Goal: Information Seeking & Learning: Compare options

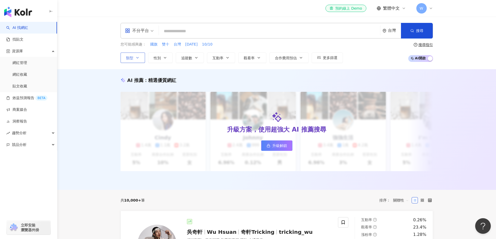
click at [133, 54] on button "類型" at bounding box center [133, 58] width 24 height 10
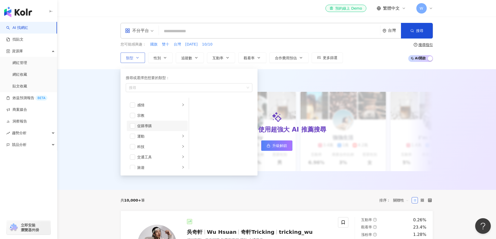
scroll to position [180, 0]
click at [133, 152] on span "button" at bounding box center [132, 152] width 5 height 5
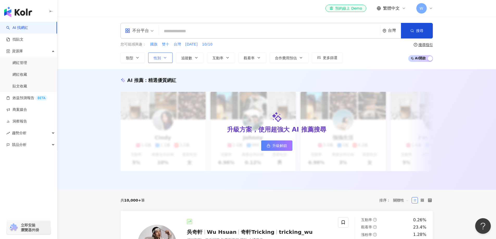
click at [168, 59] on button "性別" at bounding box center [160, 58] width 24 height 10
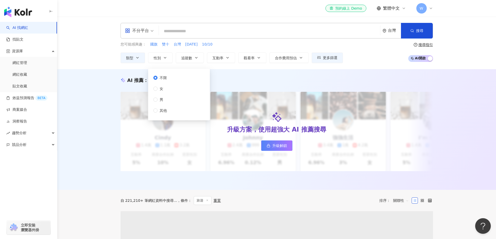
click at [153, 100] on div "不限 女 男 其他" at bounding box center [178, 95] width 55 height 46
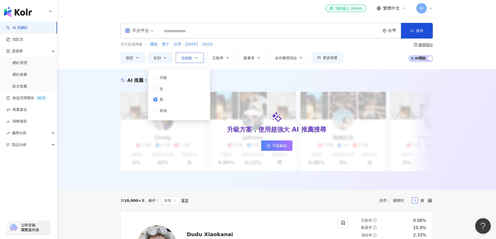
click at [196, 58] on icon "button" at bounding box center [196, 58] width 4 height 4
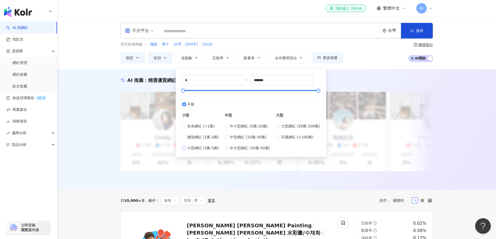
click at [186, 147] on label "小型網紅 (3萬-5萬)" at bounding box center [200, 148] width 37 height 6
type input "*****"
click at [195, 58] on icon "button" at bounding box center [196, 58] width 4 height 4
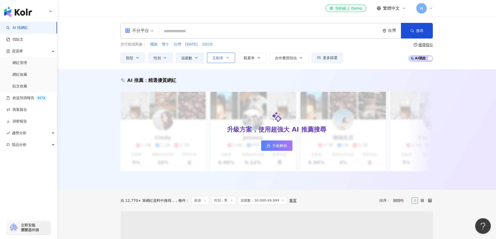
click at [221, 60] on button "互動率" at bounding box center [221, 58] width 28 height 10
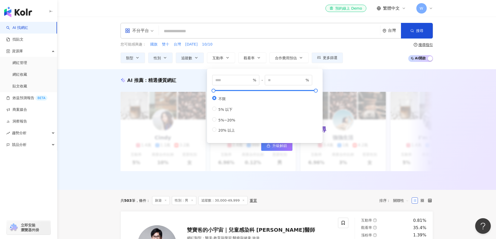
click at [215, 128] on div "不限 5% 以下 5%~20% 20% 以上" at bounding box center [225, 114] width 27 height 37
type input "**"
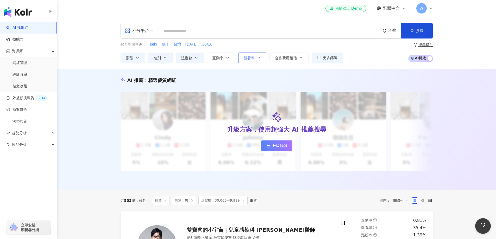
click at [257, 59] on icon "button" at bounding box center [259, 58] width 4 height 4
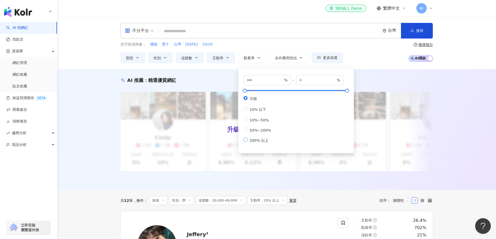
type input "***"
click at [352, 61] on div "您可能感興趣： 國旗 雙十 台灣 國慶日 10/10 類型 性別 追蹤數 互動率 觀看率 合作費用預估 更多篩選 不限 女 男 其他 ***** - ****…" at bounding box center [277, 52] width 312 height 21
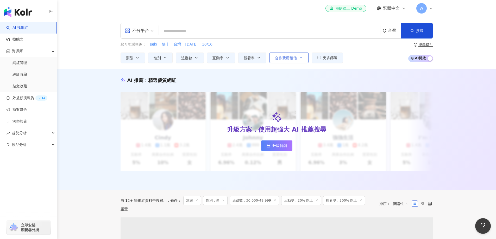
click at [303, 60] on icon "button" at bounding box center [301, 58] width 4 height 4
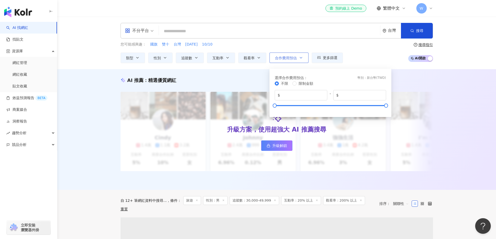
click at [303, 60] on icon "button" at bounding box center [301, 58] width 4 height 4
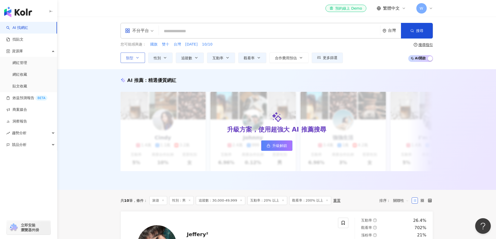
click at [141, 59] on button "類型" at bounding box center [133, 58] width 24 height 10
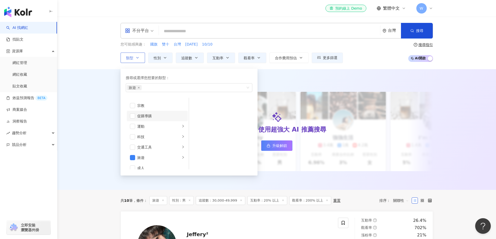
scroll to position [180, 0]
click at [133, 120] on span "button" at bounding box center [132, 121] width 5 height 5
click at [85, 131] on div "AI 推薦 ： 精選優質網紅 升級方案，使用超強大 AI 推薦搜尋 升級解鎖 Cindy 1.4萬 1.1萬 3.2萬 互動率 5% 商業合作比例 10% 受…" at bounding box center [276, 129] width 439 height 121
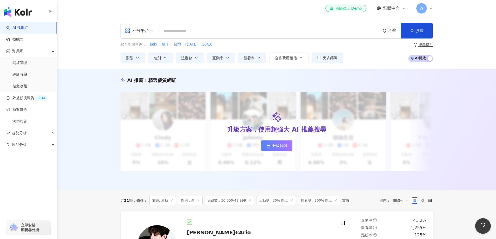
drag, startPoint x: 142, startPoint y: 59, endPoint x: 140, endPoint y: 64, distance: 5.4
click at [141, 60] on button "類型" at bounding box center [133, 58] width 24 height 10
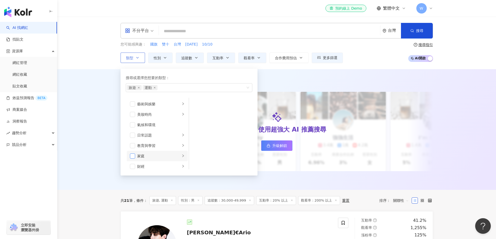
click at [132, 154] on span "button" at bounding box center [132, 156] width 5 height 5
click at [132, 140] on span "button" at bounding box center [132, 140] width 5 height 5
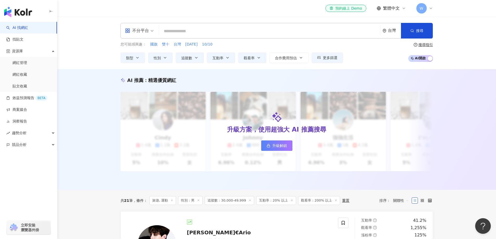
click at [107, 141] on div "AI 推薦 ： 精選優質網紅 升級方案，使用超強大 AI 推薦搜尋 升級解鎖 Cindy 1.4萬 1.1萬 3.2萬 互動率 5% 商業合作比例 10% 受…" at bounding box center [276, 129] width 439 height 121
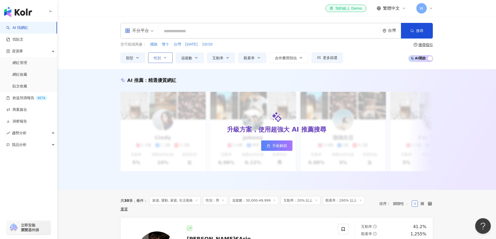
click at [166, 56] on icon "button" at bounding box center [165, 58] width 4 height 4
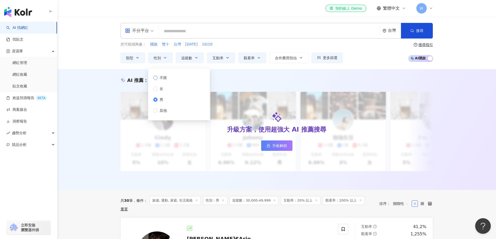
click at [166, 79] on span "不限" at bounding box center [162, 78] width 11 height 6
click at [226, 76] on div "AI 推薦 ： 精選優質網紅 升級方案，使用超強大 AI 推薦搜尋 升級解鎖 Cindy 1.4萬 1.1萬 3.2萬 互動率 5% 商業合作比例 10% 受…" at bounding box center [276, 129] width 439 height 121
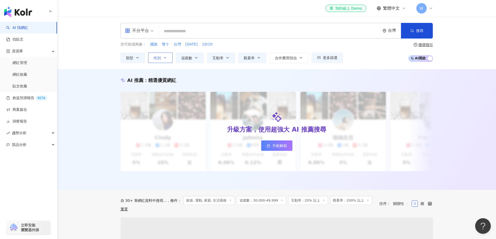
click at [169, 57] on button "性別" at bounding box center [160, 58] width 24 height 10
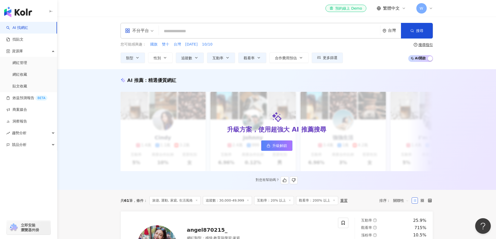
click at [280, 85] on div "AI 推薦 ： 精選優質網紅 升級方案，使用超強大 AI 推薦搜尋 升級解鎖 Cindy 1.4萬 1.1萬 3.2萬 互動率 5% 商業合作比例 10% 受…" at bounding box center [276, 130] width 333 height 107
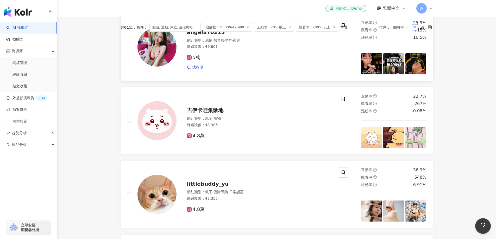
scroll to position [208, 0]
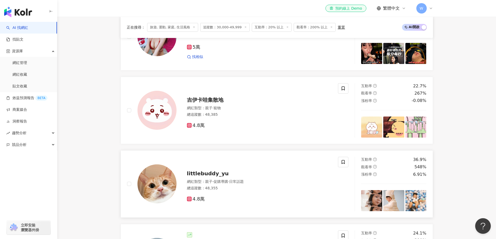
click at [214, 177] on span "littlebuddy_yu" at bounding box center [208, 173] width 42 height 6
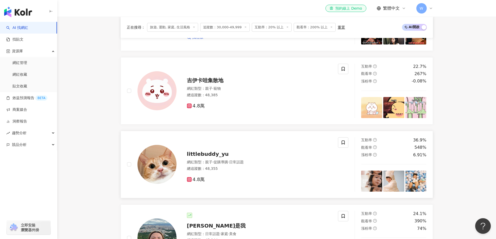
scroll to position [312, 0]
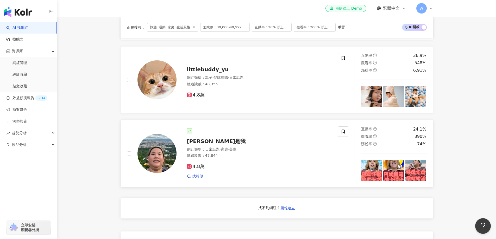
click at [199, 144] on span "阿珍是我" at bounding box center [216, 141] width 59 height 6
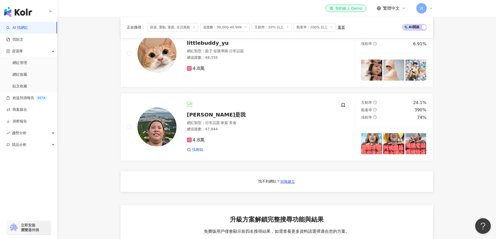
scroll to position [364, 0]
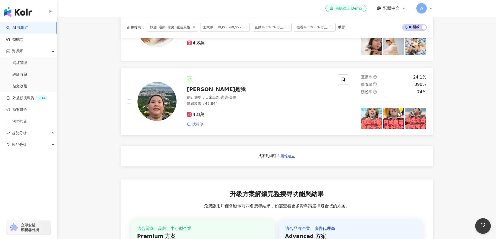
click at [196, 127] on span "找相似" at bounding box center [197, 124] width 11 height 5
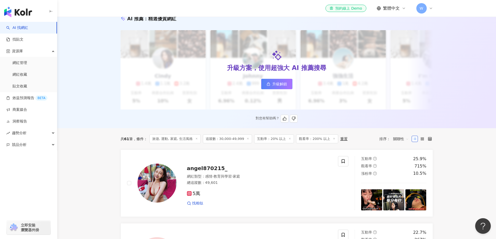
scroll to position [0, 0]
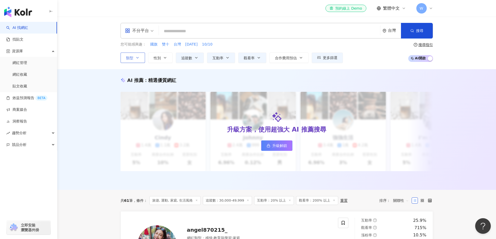
click at [139, 56] on icon "button" at bounding box center [137, 58] width 4 height 4
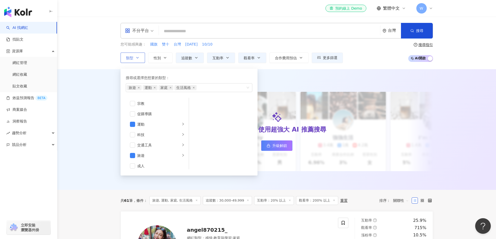
scroll to position [180, 0]
click at [164, 57] on icon "button" at bounding box center [165, 58] width 4 height 4
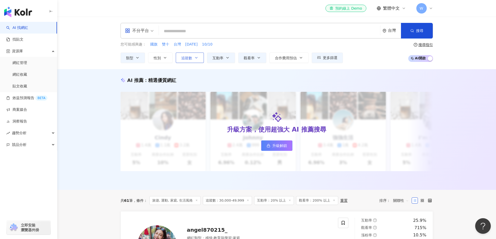
click at [193, 58] on button "追蹤數" at bounding box center [190, 58] width 28 height 10
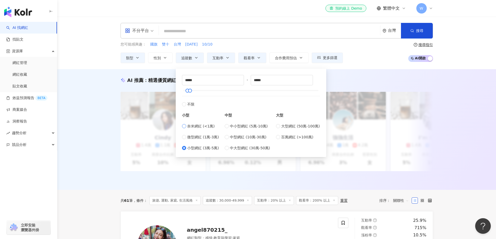
type input "*"
type input "****"
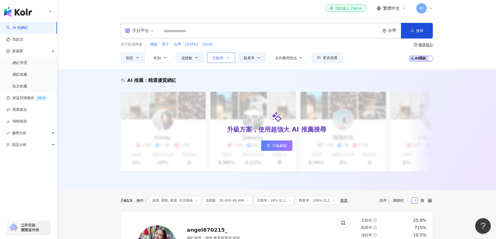
click at [234, 56] on button "互動率" at bounding box center [221, 58] width 28 height 10
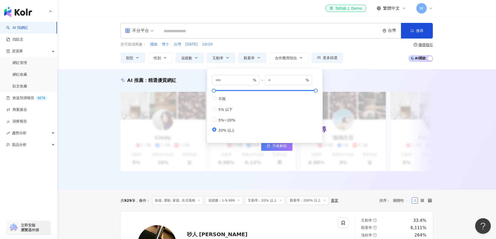
click at [364, 75] on div "AI 推薦 ： 精選優質網紅 升級方案，使用超強大 AI 推薦搜尋 升級解鎖 Cindy 1.4萬 1.1萬 3.2萬 互動率 5% 商業合作比例 10% 受…" at bounding box center [276, 129] width 439 height 121
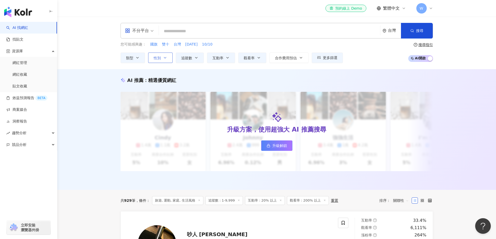
click at [164, 56] on icon "button" at bounding box center [165, 58] width 4 height 4
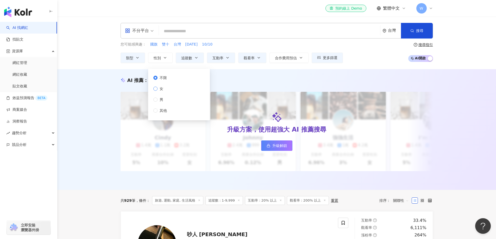
click at [163, 87] on span "女" at bounding box center [161, 89] width 8 height 6
click at [234, 77] on div "AI 推薦 ： 精選優質網紅 升級方案，使用超強大 AI 推薦搜尋 升級解鎖 Cindy 1.4萬 1.1萬 3.2萬 互動率 5% 商業合作比例 10% 受…" at bounding box center [276, 129] width 439 height 121
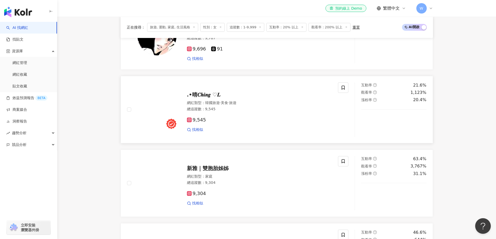
scroll to position [260, 0]
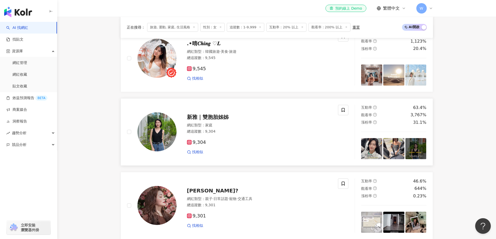
click at [204, 120] on span "新雅｜雙胞胎姊姊" at bounding box center [208, 117] width 42 height 6
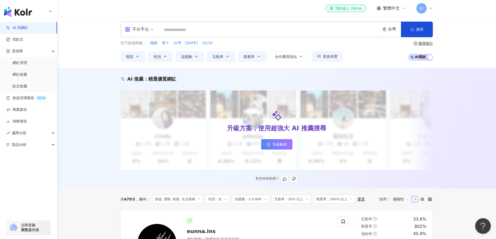
scroll to position [0, 0]
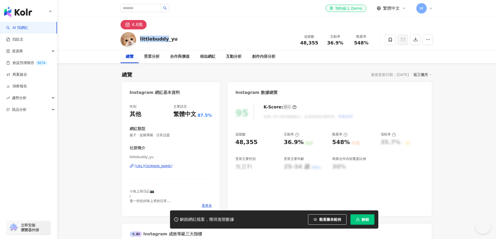
click at [169, 40] on div "littlebuddy_yu" at bounding box center [159, 39] width 38 height 7
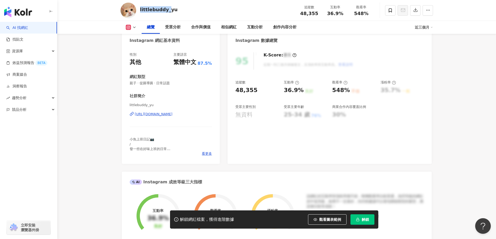
click at [173, 114] on div "https://www.instagram.com/littlebuddy_yu/" at bounding box center [154, 114] width 38 height 5
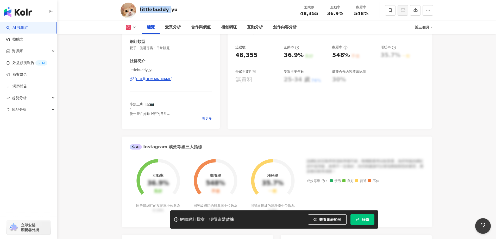
scroll to position [52, 0]
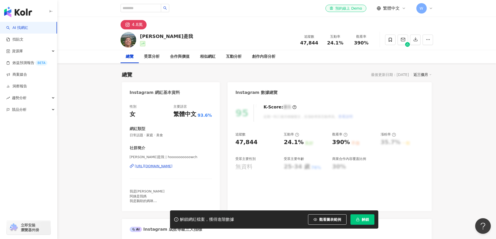
click at [163, 38] on div "[PERSON_NAME]是我 追蹤數 47,844 互動率 24.1% 觀看率 390%" at bounding box center [276, 39] width 333 height 21
click at [156, 36] on div "阿珍是我" at bounding box center [166, 36] width 53 height 7
click at [153, 37] on div "阿珍是我" at bounding box center [166, 36] width 53 height 7
click at [166, 169] on div "https://www.instagram.com/hoooooooooowch/" at bounding box center [154, 166] width 38 height 5
click at [166, 167] on div "https://www.instagram.com/hoooooooooowch/" at bounding box center [154, 166] width 38 height 5
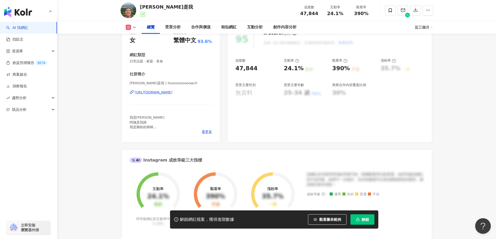
scroll to position [78, 0]
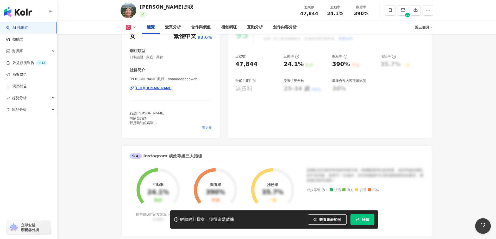
click at [202, 128] on span "看更多" at bounding box center [207, 127] width 10 height 5
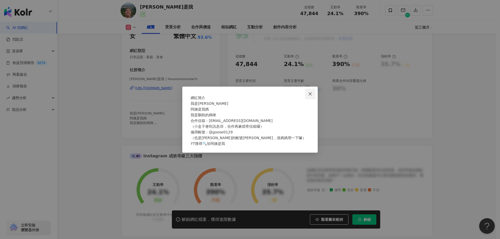
click at [309, 92] on icon "close" at bounding box center [310, 94] width 4 height 4
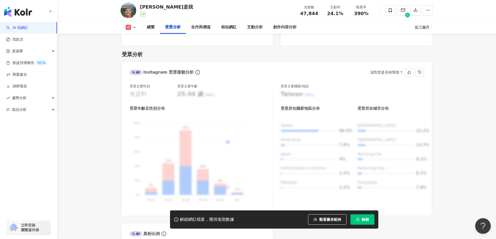
scroll to position [495, 0]
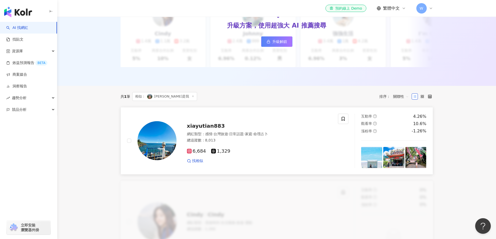
click at [194, 128] on span "xiayutian883" at bounding box center [206, 126] width 38 height 6
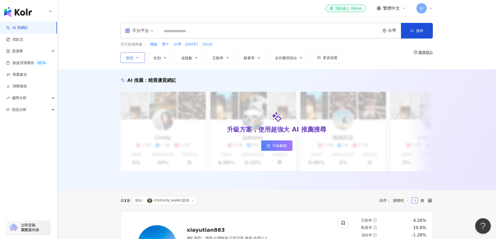
click at [141, 60] on button "類型" at bounding box center [133, 58] width 24 height 10
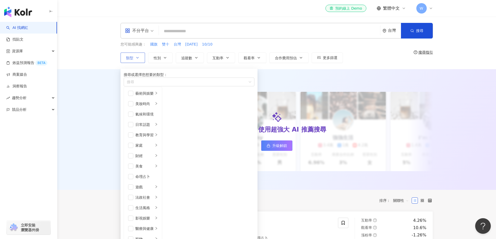
scroll to position [180, 0]
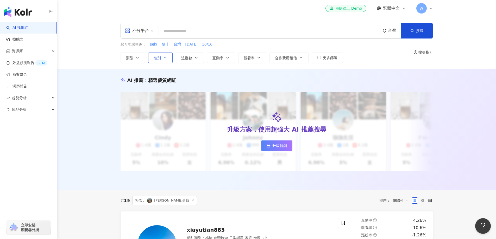
click at [165, 58] on icon "button" at bounding box center [165, 58] width 4 height 4
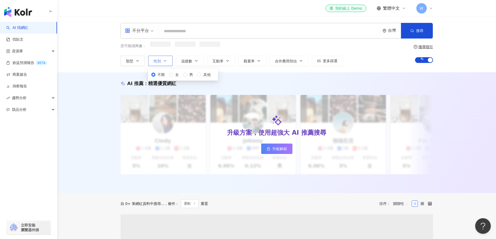
click at [167, 59] on icon "button" at bounding box center [165, 61] width 4 height 4
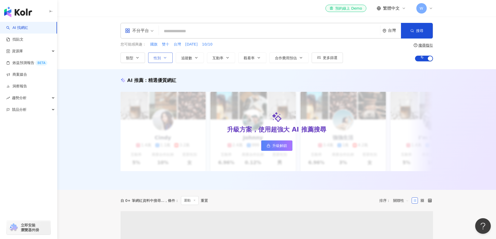
click at [169, 53] on button "性別" at bounding box center [160, 58] width 24 height 10
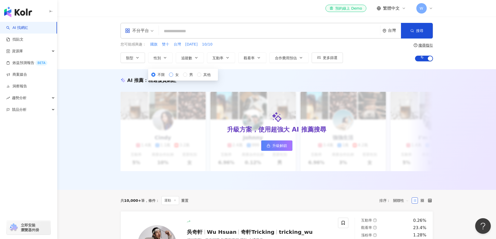
click at [173, 78] on span "女" at bounding box center [177, 75] width 8 height 6
click at [192, 57] on span "追蹤數" at bounding box center [186, 58] width 11 height 4
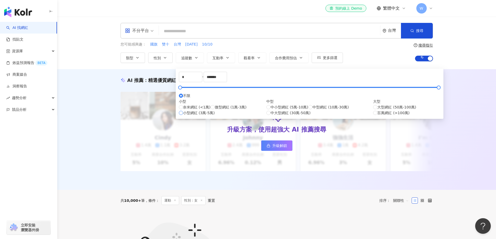
click at [193, 116] on span "小型網紅 (3萬-5萬)" at bounding box center [199, 113] width 32 height 6
type input "*****"
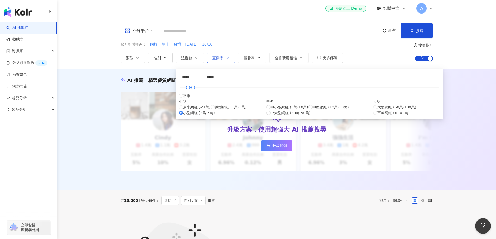
click at [217, 58] on span "互動率" at bounding box center [217, 58] width 11 height 4
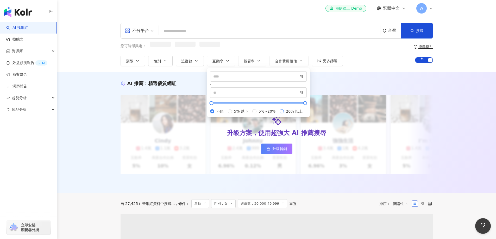
click at [280, 114] on label "20% 以上" at bounding box center [292, 112] width 25 height 6
type input "**"
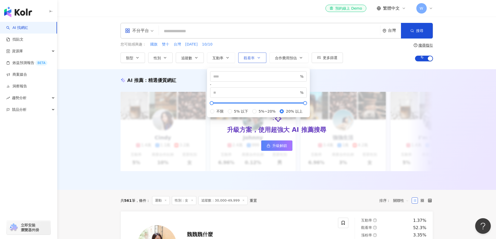
click at [249, 58] on span "觀看率" at bounding box center [249, 58] width 11 height 4
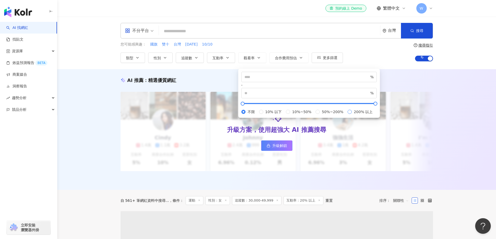
click at [347, 115] on label "200% 以上" at bounding box center [360, 112] width 27 height 6
type input "***"
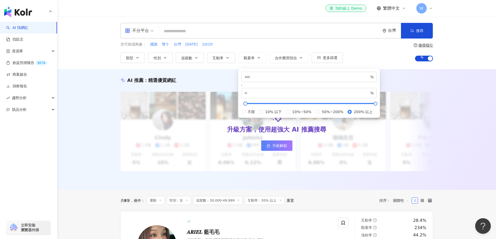
click at [371, 54] on div "您可能感興趣： 國旗 雙十 台灣 國慶日 10/10 類型 性別 追蹤數 互動率 觀看率 合作費用預估 更多篩選 不限 女 男 其他 ***** - ****…" at bounding box center [277, 52] width 312 height 21
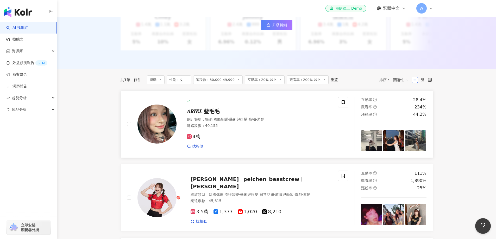
scroll to position [130, 0]
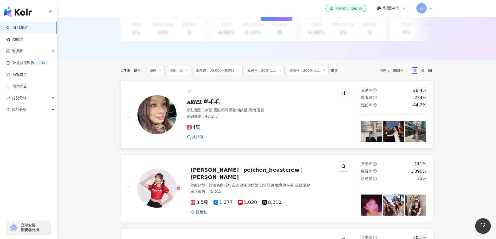
click at [202, 105] on span "𝑨𝑹𝑰𝑬𝑳 藍毛毛" at bounding box center [203, 102] width 33 height 6
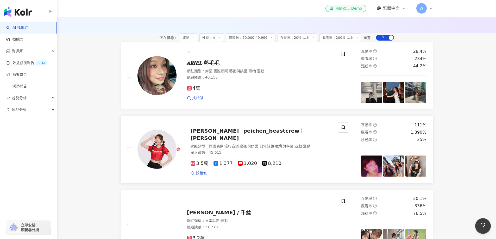
scroll to position [182, 0]
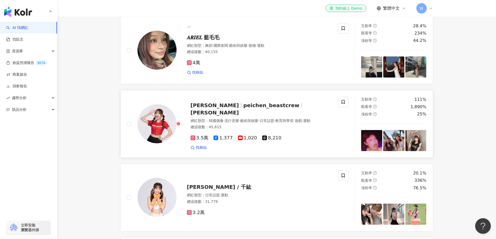
click at [217, 109] on span "姵宸Peichen" at bounding box center [215, 105] width 48 height 6
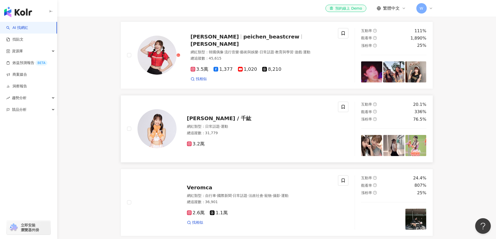
scroll to position [260, 0]
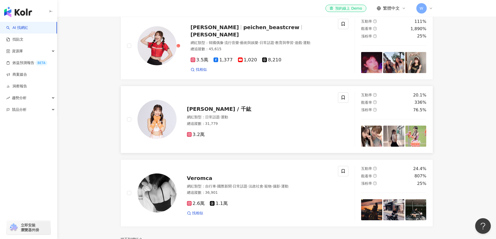
click at [197, 112] on span "Chihiro / 千紘" at bounding box center [219, 109] width 64 height 6
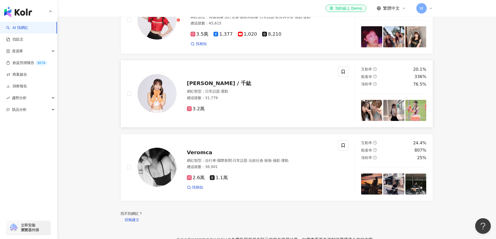
scroll to position [286, 0]
click at [192, 155] on span "Veromca" at bounding box center [200, 152] width 26 height 6
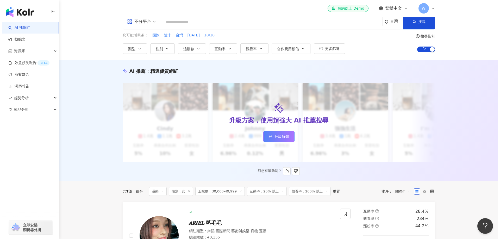
scroll to position [0, 0]
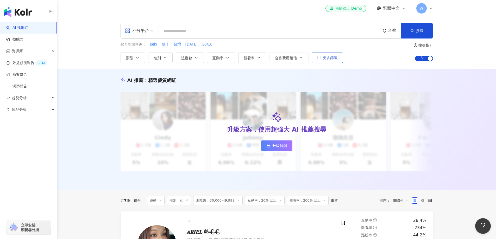
click at [320, 61] on button "更多篩選" at bounding box center [327, 58] width 31 height 10
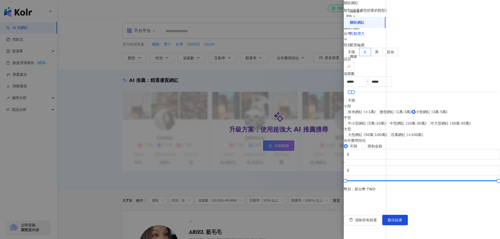
click at [359, 36] on div "互動潛力" at bounding box center [357, 33] width 15 height 5
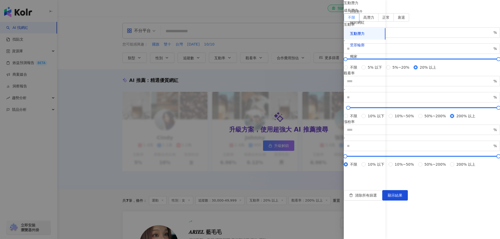
click at [360, 47] on div "受眾輪廓" at bounding box center [357, 45] width 15 height 5
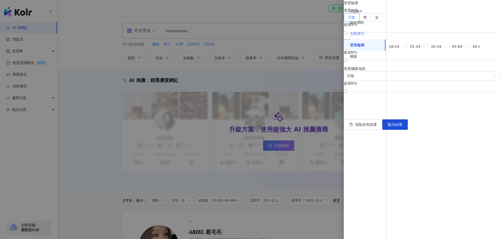
click at [360, 38] on div "互動潛力" at bounding box center [365, 33] width 42 height 11
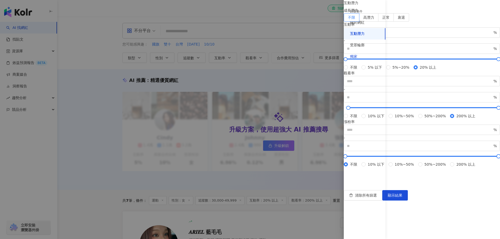
click at [357, 54] on div "獨家" at bounding box center [353, 56] width 7 height 5
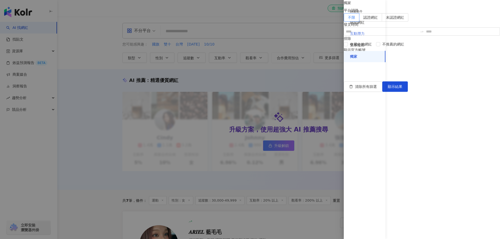
click at [358, 36] on div "互動潛力" at bounding box center [365, 33] width 42 height 11
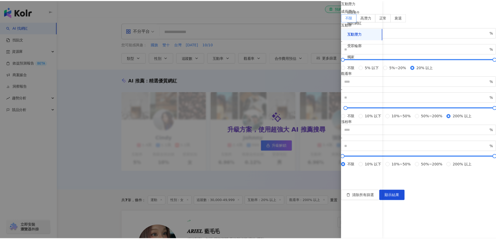
scroll to position [110, 0]
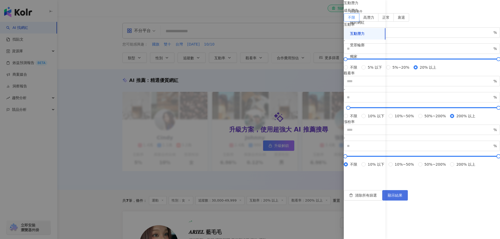
click at [402, 198] on span "顯示結果" at bounding box center [395, 195] width 15 height 4
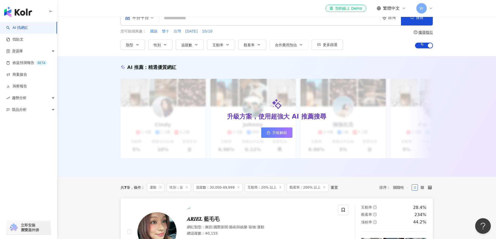
scroll to position [0, 0]
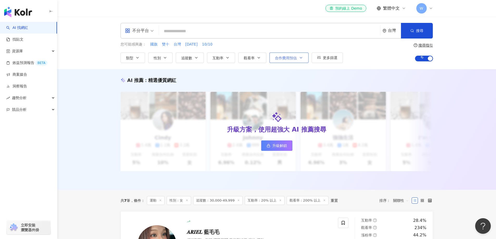
click at [299, 58] on icon "button" at bounding box center [301, 58] width 4 height 4
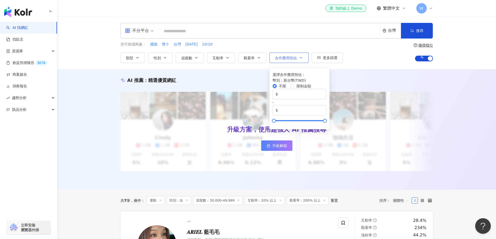
click at [299, 59] on icon "button" at bounding box center [301, 58] width 4 height 4
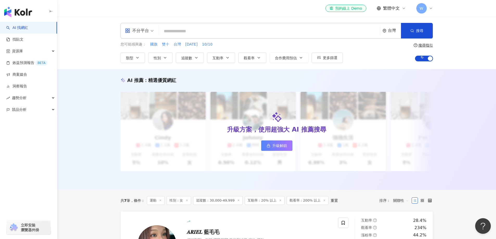
click at [379, 63] on div "您可能感興趣： 國旗 雙十 台灣 國慶日 10/10 類型 性別 追蹤數 互動率 觀看率 合作費用預估 更多篩選 篩選條件 關於網紅 互動潛力 受眾輪廓 獨家…" at bounding box center [277, 52] width 312 height 21
click at [223, 58] on span "互動率" at bounding box center [217, 58] width 11 height 4
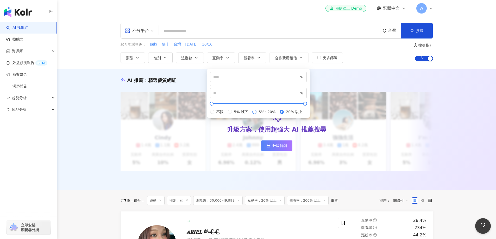
click at [256, 115] on span "5%~20%" at bounding box center [266, 112] width 21 height 6
type input "*"
type input "**"
click at [343, 76] on div "AI 推薦 ： 精選優質網紅 升級方案，使用超強大 AI 推薦搜尋 升級解鎖 Cindy 1.4萬 1.1萬 3.2萬 互動率 5% 商業合作比例 10% 受…" at bounding box center [276, 129] width 439 height 121
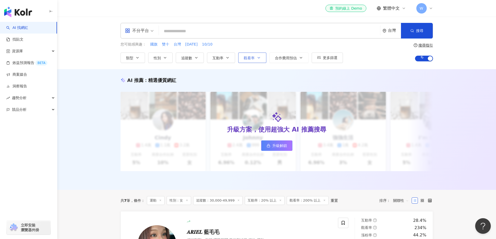
click at [258, 59] on icon "button" at bounding box center [259, 58] width 4 height 4
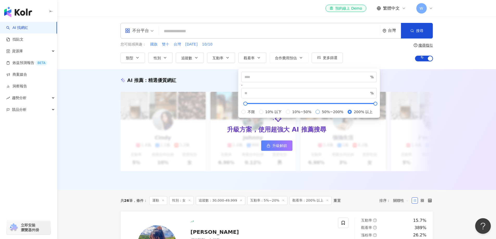
click at [320, 115] on span "50%~200%" at bounding box center [333, 112] width 26 height 6
type input "**"
type input "***"
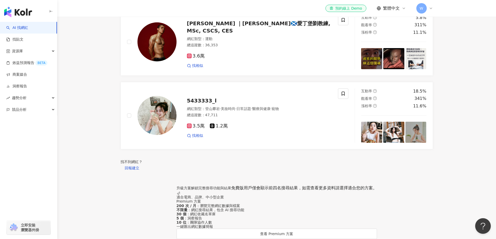
scroll to position [338, 0]
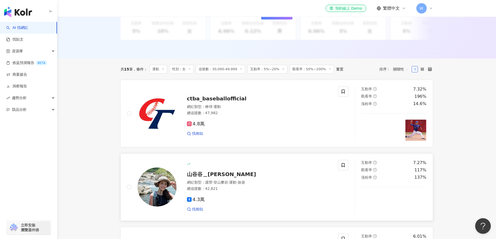
scroll to position [130, 0]
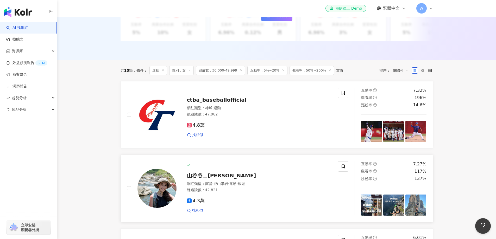
click at [202, 179] on span "山谷谷＿谷庭" at bounding box center [221, 176] width 69 height 6
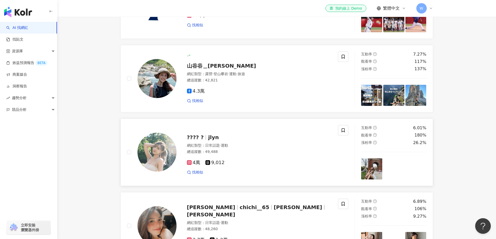
scroll to position [260, 0]
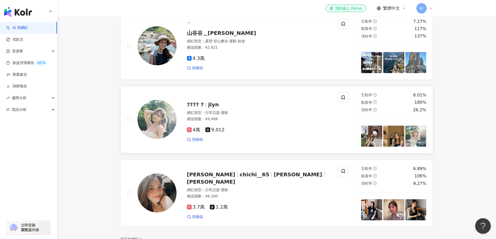
click at [204, 108] on span "???? ?" at bounding box center [197, 105] width 21 height 6
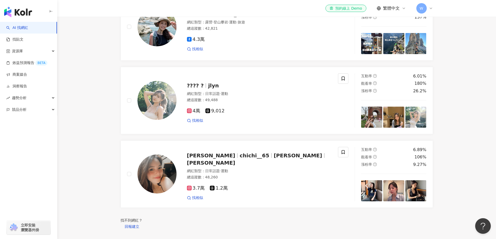
scroll to position [312, 0]
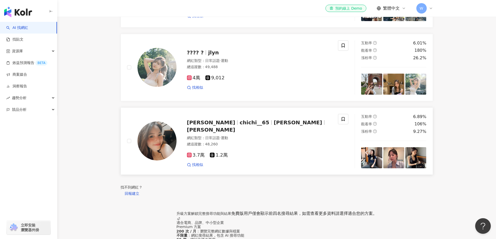
click at [215, 137] on div "Jessica Chou chichi__65 淇淇 Jessica 網紅類型 ： 日常話題 · 運動 總追蹤數 ： 48,260 3.7萬 1.2萬 找相似" at bounding box center [253, 141] width 155 height 53
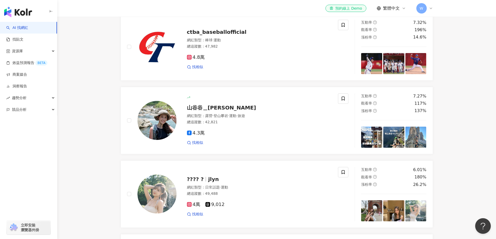
scroll to position [183, 0]
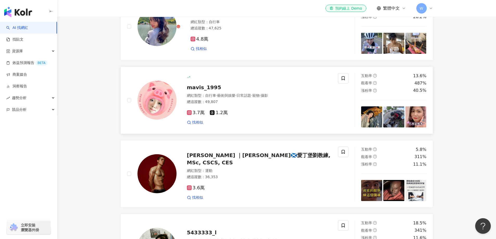
scroll to position [208, 0]
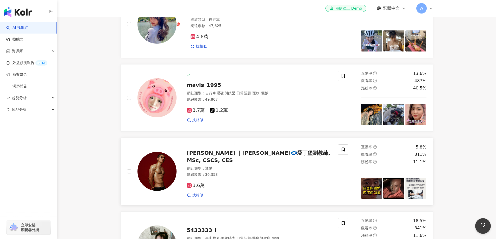
click at [199, 169] on div "Jeff Liu ｜劉捷l🏴󠁧󠁢󠁳󠁣󠁴󠁿愛丁堡劉教練, MSc, CSCS, CES 網紅類型 ： 運動 總追蹤數 ： 36,353 3.6萬 找相似" at bounding box center [253, 171] width 155 height 53
click at [195, 88] on span "mavis_1995" at bounding box center [204, 85] width 34 height 6
click at [194, 123] on span "找相似" at bounding box center [197, 120] width 11 height 5
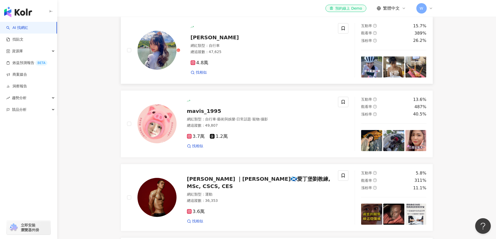
click at [191, 41] on span "[PERSON_NAME]" at bounding box center [215, 37] width 48 height 6
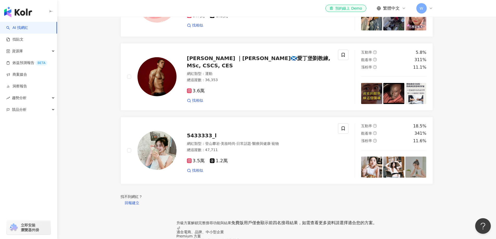
scroll to position [312, 0]
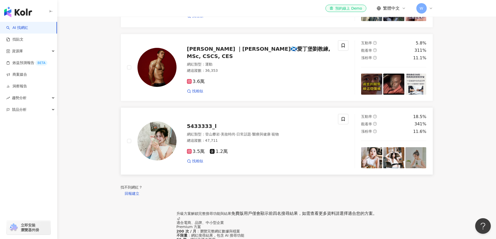
click at [194, 129] on span "5433333_l" at bounding box center [202, 126] width 30 height 6
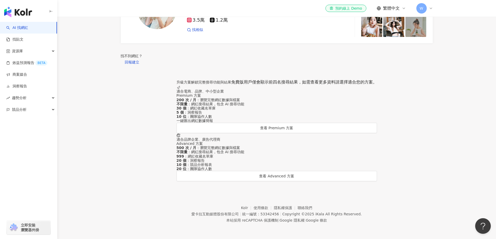
scroll to position [391, 0]
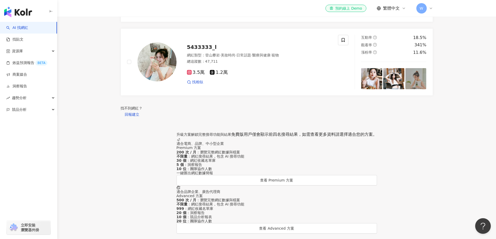
click at [268, 110] on div "找不到網紅？" at bounding box center [277, 108] width 312 height 4
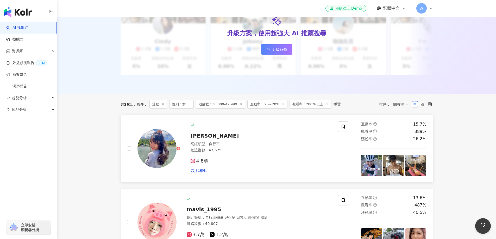
scroll to position [105, 0]
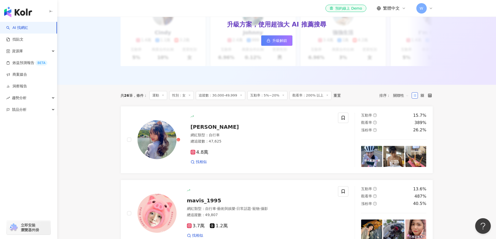
click at [271, 99] on span "互動率：5%~20%" at bounding box center [267, 95] width 40 height 9
click at [300, 99] on span "觀看率：200% 以上" at bounding box center [310, 95] width 42 height 9
click at [326, 97] on icon at bounding box center [327, 95] width 3 height 3
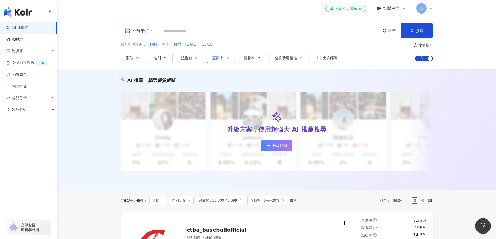
click at [226, 58] on icon "button" at bounding box center [227, 58] width 4 height 4
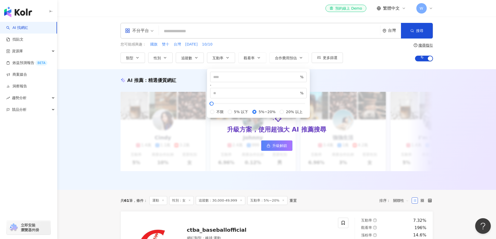
type input "**"
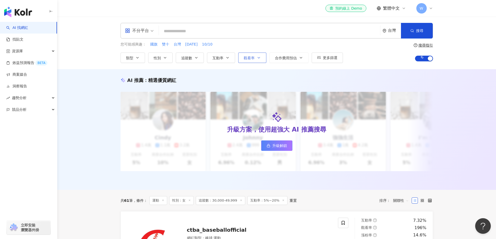
click at [258, 59] on icon "button" at bounding box center [259, 58] width 4 height 4
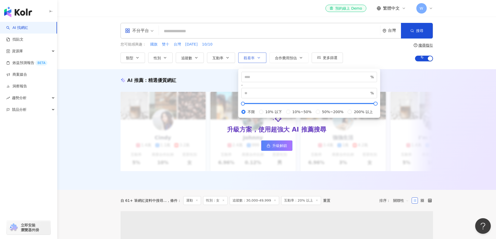
click at [260, 56] on icon "button" at bounding box center [259, 58] width 4 height 4
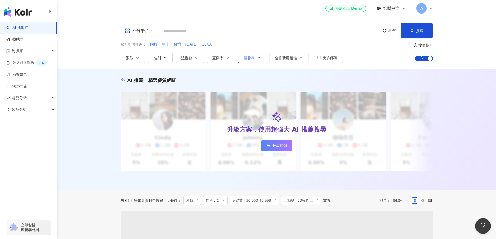
click at [260, 56] on icon "button" at bounding box center [259, 58] width 4 height 4
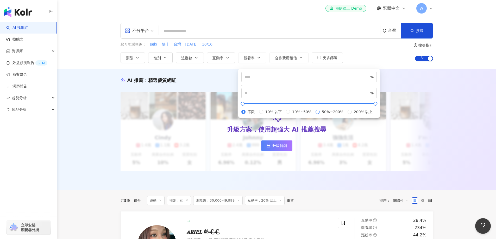
type input "**"
type input "***"
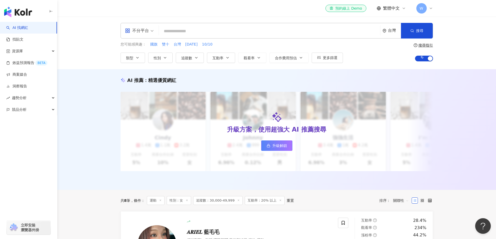
click at [362, 58] on div "您可能感興趣： 國旗 雙十 台灣 國慶日 10/10 類型 性別 追蹤數 互動率 觀看率 合作費用預估 更多篩選 篩選條件 關於網紅 互動潛力 受眾輪廓 獨家…" at bounding box center [277, 52] width 312 height 21
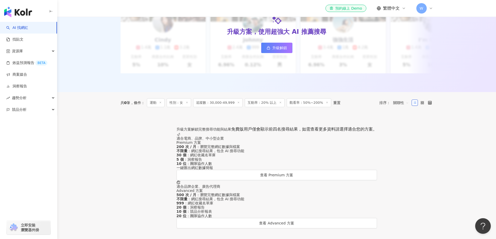
scroll to position [72, 0]
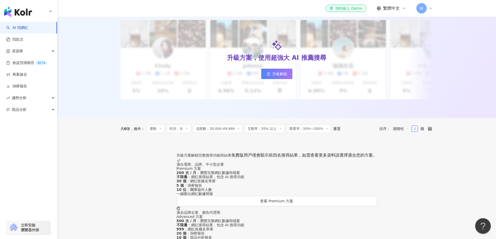
click at [333, 131] on div "重置" at bounding box center [336, 129] width 7 height 4
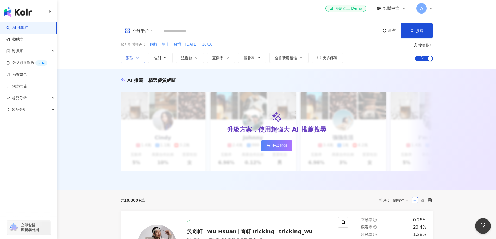
click at [128, 61] on button "類型" at bounding box center [133, 58] width 24 height 10
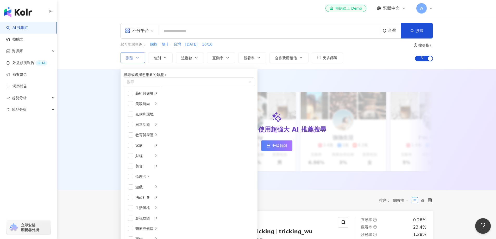
scroll to position [180, 0]
click at [166, 53] on button "性別" at bounding box center [160, 58] width 24 height 10
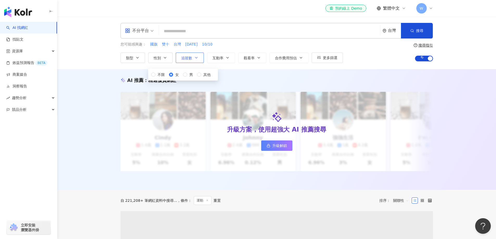
click at [188, 57] on span "追蹤數" at bounding box center [186, 58] width 11 height 4
type input "*"
type input "*******"
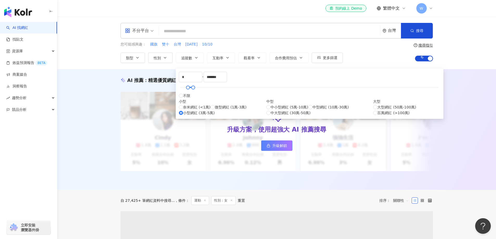
type input "*****"
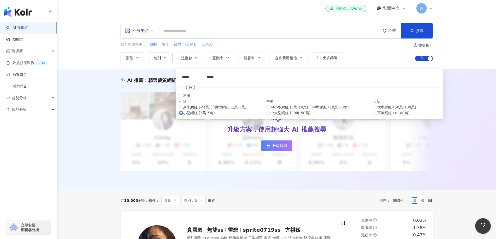
type input "*****"
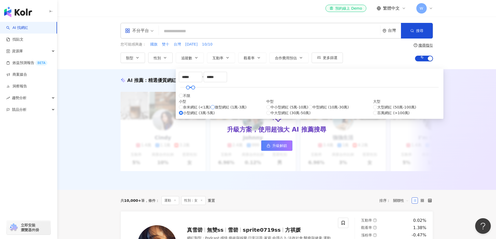
type input "*****"
click at [223, 58] on span "互動率" at bounding box center [217, 58] width 11 height 4
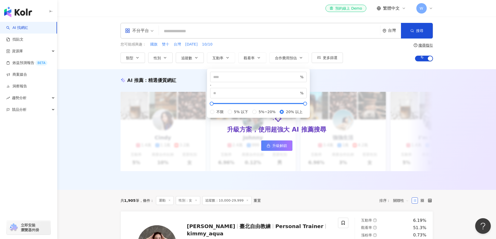
type input "**"
click at [252, 56] on span "觀看率" at bounding box center [249, 58] width 11 height 4
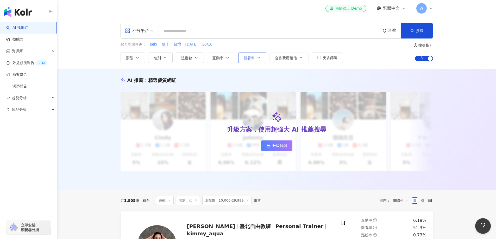
click at [260, 54] on button "觀看率" at bounding box center [252, 58] width 28 height 10
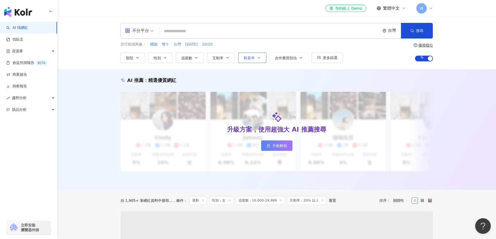
click at [254, 54] on button "觀看率" at bounding box center [252, 58] width 28 height 10
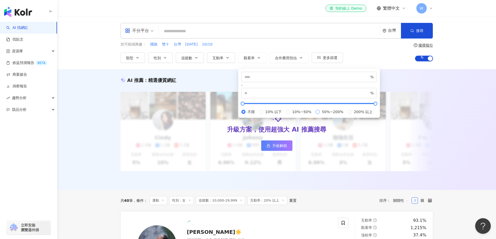
type input "**"
type input "***"
click at [201, 62] on button "追蹤數" at bounding box center [190, 58] width 28 height 10
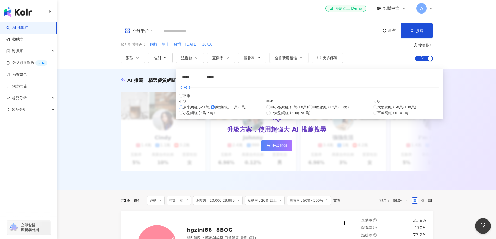
type input "*"
type input "****"
click at [109, 119] on div "AI 推薦 ： 精選優質網紅 升級方案，使用超強大 AI 推薦搜尋 升級解鎖 Cindy 1.4萬 1.1萬 3.2萬 互動率 5% 商業合作比例 10% 受…" at bounding box center [276, 129] width 439 height 121
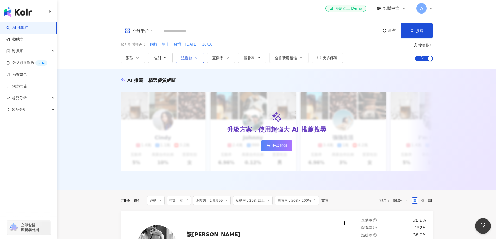
click at [203, 57] on button "追蹤數" at bounding box center [190, 58] width 28 height 10
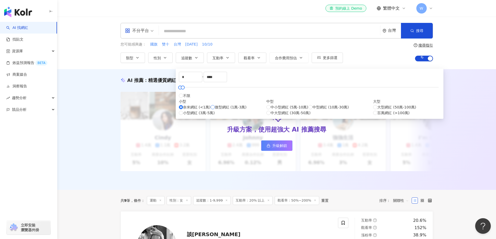
click at [211, 110] on label "微型網紅 (1萬-3萬)" at bounding box center [229, 107] width 36 height 6
type input "*****"
click at [102, 133] on div "AI 推薦 ： 精選優質網紅 升級方案，使用超強大 AI 推薦搜尋 升級解鎖 Cindy 1.4萬 1.1萬 3.2萬 互動率 5% 商業合作比例 10% 受…" at bounding box center [276, 129] width 439 height 121
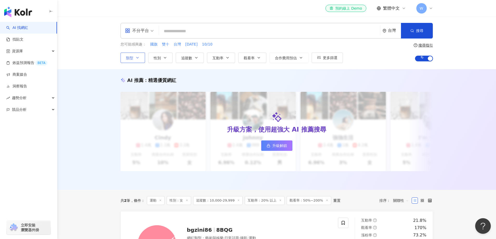
click at [138, 57] on icon "button" at bounding box center [137, 58] width 4 height 4
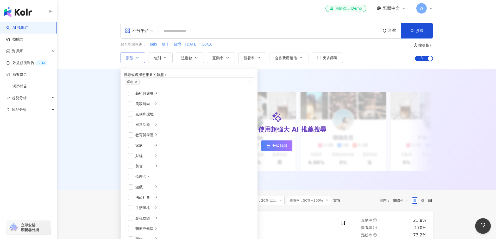
scroll to position [156, 0]
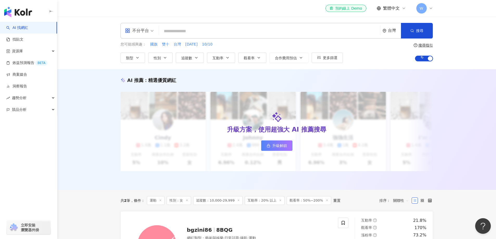
click at [91, 143] on div "AI 推薦 ： 精選優質網紅 升級方案，使用超強大 AI 推薦搜尋 升級解鎖 Cindy 1.4萬 1.1萬 3.2萬 互動率 5% 商業合作比例 10% 受…" at bounding box center [276, 129] width 439 height 121
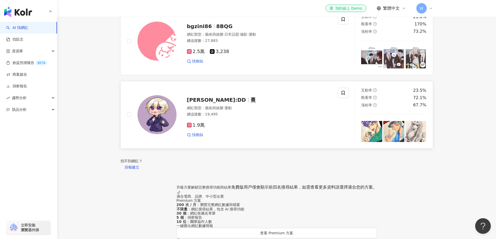
scroll to position [182, 0]
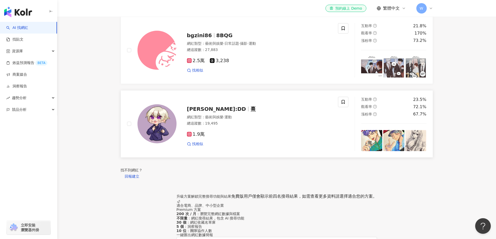
click at [199, 112] on span "熹:DD" at bounding box center [216, 109] width 59 height 6
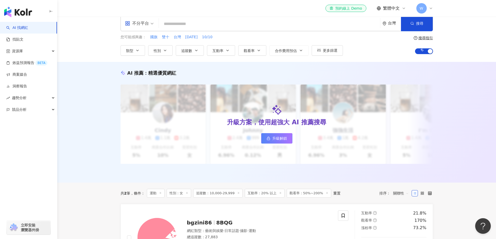
scroll to position [0, 0]
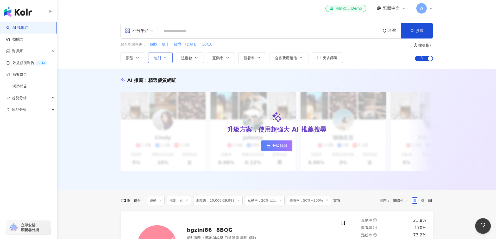
click at [162, 58] on button "性別" at bounding box center [160, 58] width 24 height 10
click at [279, 72] on div "AI 推薦 ： 精選優質網紅 升級方案，使用超強大 AI 推薦搜尋 升級解鎖 Cindy 1.4萬 1.1萬 3.2萬 互動率 5% 商業合作比例 10% 受…" at bounding box center [276, 129] width 439 height 121
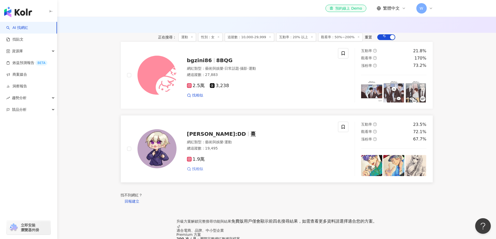
scroll to position [234, 0]
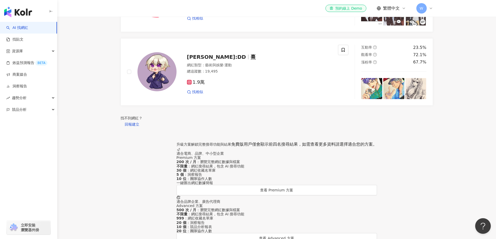
click at [261, 120] on div "找不到網紅？" at bounding box center [277, 118] width 312 height 4
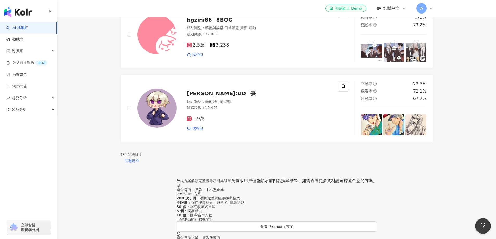
scroll to position [156, 0]
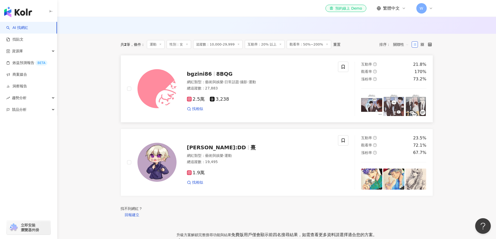
click at [193, 77] on span "bgzini86" at bounding box center [199, 74] width 25 height 6
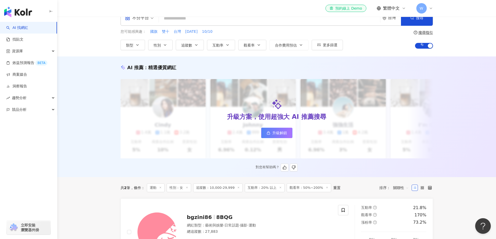
scroll to position [0, 0]
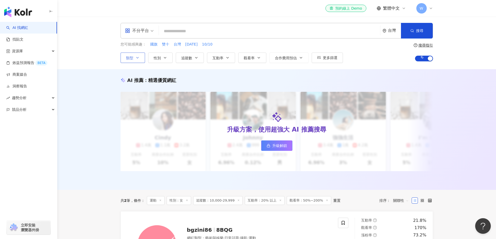
click at [141, 57] on button "類型" at bounding box center [133, 58] width 24 height 10
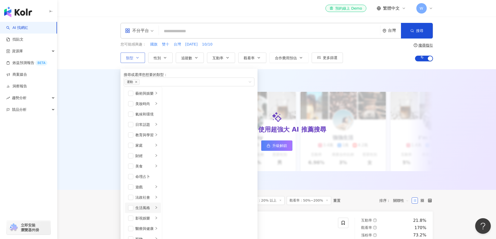
scroll to position [156, 0]
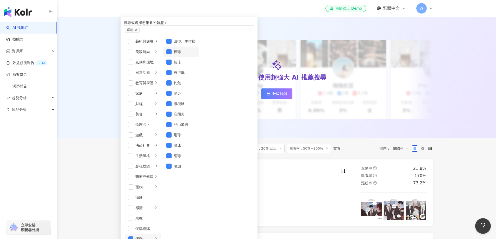
scroll to position [0, 0]
drag, startPoint x: 196, startPoint y: 51, endPoint x: 198, endPoint y: 59, distance: 8.4
click at [172, 44] on span "button" at bounding box center [168, 41] width 5 height 5
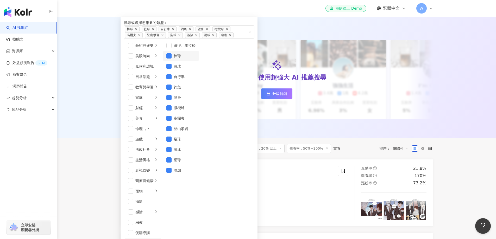
click at [198, 61] on li "棒球" at bounding box center [180, 56] width 35 height 10
click at [172, 69] on span "button" at bounding box center [168, 66] width 5 height 5
click at [172, 79] on span "button" at bounding box center [168, 76] width 5 height 5
click at [197, 82] on li "釣魚" at bounding box center [180, 87] width 35 height 10
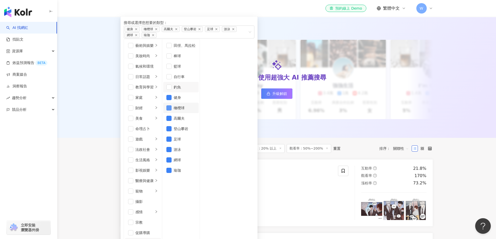
click at [172, 105] on span "button" at bounding box center [168, 107] width 5 height 5
click at [172, 116] on span "button" at bounding box center [168, 118] width 5 height 5
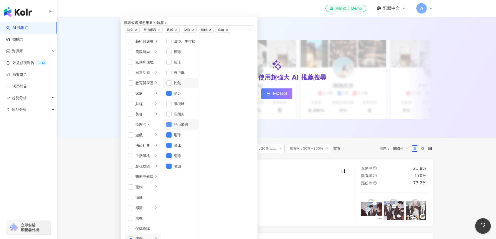
click at [172, 122] on span "button" at bounding box center [168, 124] width 5 height 5
click at [172, 132] on span "button" at bounding box center [168, 134] width 5 height 5
click at [172, 143] on span "button" at bounding box center [168, 145] width 5 height 5
drag, startPoint x: 94, startPoint y: 108, endPoint x: 100, endPoint y: 107, distance: 6.6
click at [94, 108] on div "AI 推薦 ： 精選優質網紅 升級方案，使用超強大 AI 推薦搜尋 升級解鎖 Cindy 1.4萬 1.1萬 3.2萬 互動率 5% 商業合作比例 10% 受…" at bounding box center [276, 77] width 439 height 121
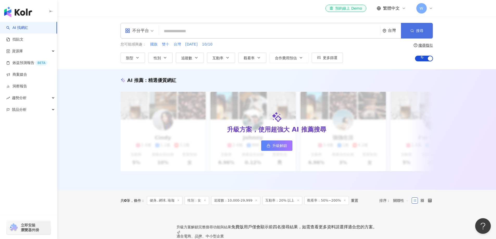
click at [422, 30] on span "搜尋" at bounding box center [419, 31] width 7 height 4
click at [141, 60] on button "類型" at bounding box center [133, 58] width 24 height 10
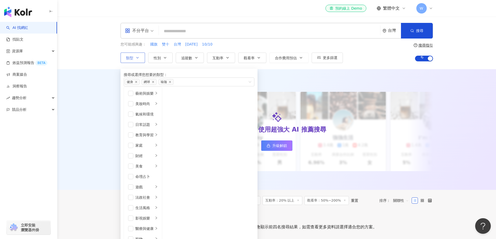
scroll to position [180, 0]
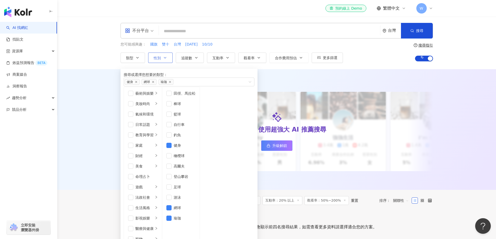
click at [166, 58] on icon "button" at bounding box center [165, 58] width 4 height 4
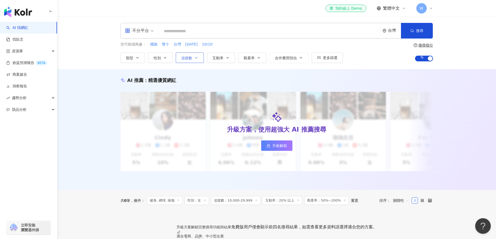
click at [199, 60] on button "追蹤數" at bounding box center [190, 58] width 28 height 10
click at [219, 58] on span "互動率" at bounding box center [217, 58] width 11 height 4
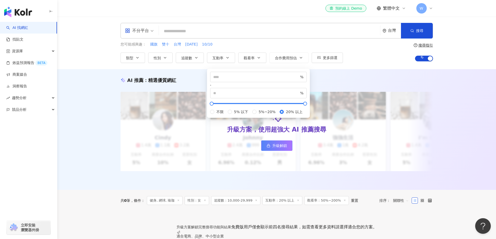
click at [262, 52] on div "您可能感興趣： 國旗 雙十 台灣 國慶日 10/10 類型 性別 追蹤數 互動率 觀看率 合作費用預估 更多篩選 篩選條件 關於網紅 互動潛力 受眾輪廓 獨家…" at bounding box center [232, 52] width 222 height 21
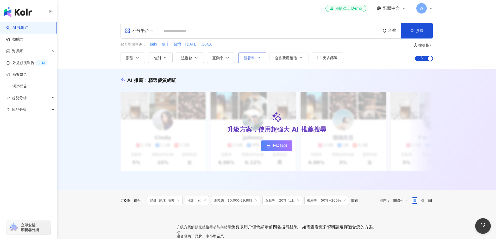
click at [260, 59] on icon "button" at bounding box center [259, 58] width 4 height 4
click at [229, 53] on button "互動率" at bounding box center [221, 58] width 28 height 10
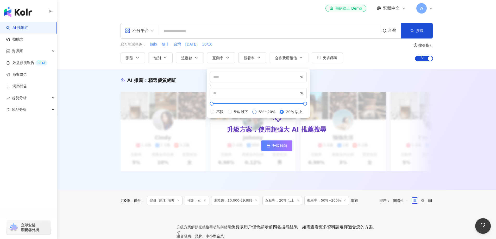
type input "*"
type input "**"
click at [293, 35] on input "search" at bounding box center [269, 31] width 217 height 10
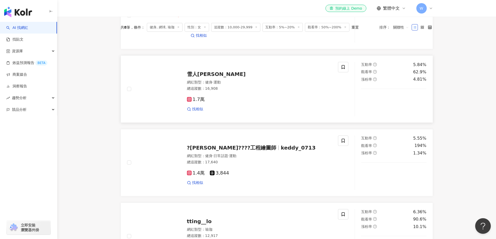
scroll to position [104, 0]
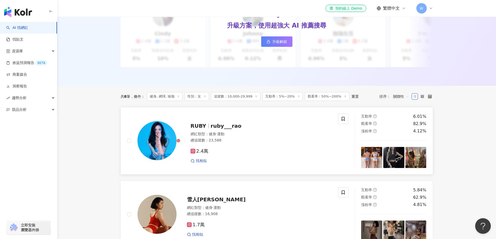
click at [211, 128] on span "ruby___rao" at bounding box center [226, 126] width 31 height 6
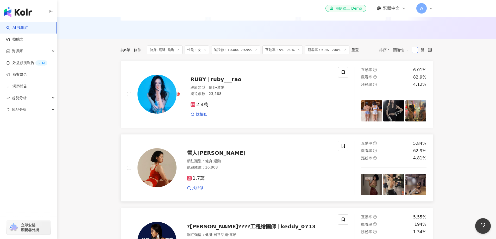
scroll to position [156, 0]
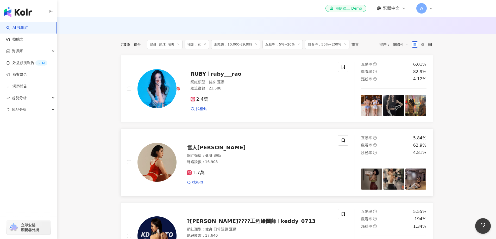
click at [198, 148] on span "雪人李" at bounding box center [216, 147] width 59 height 6
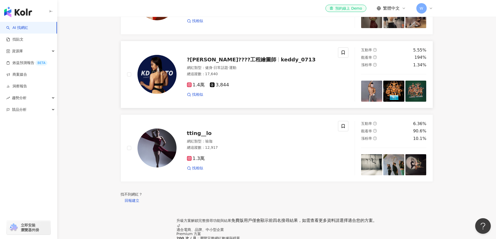
scroll to position [312, 0]
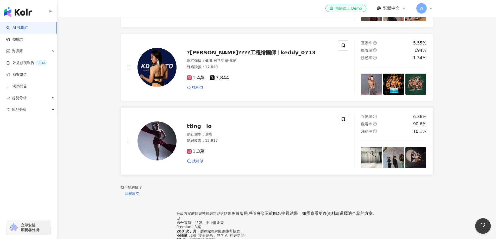
click at [199, 129] on span "tting__lo" at bounding box center [199, 126] width 25 height 6
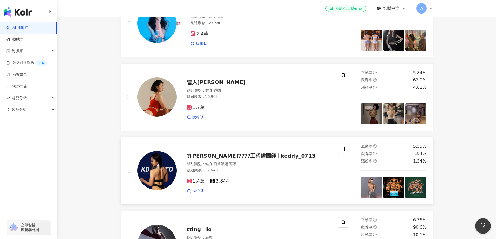
scroll to position [208, 0]
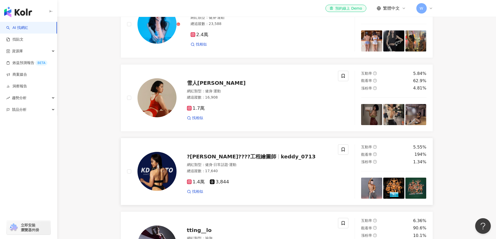
click at [216, 160] on span "?keddy????工程繪圖師" at bounding box center [232, 157] width 90 height 6
drag, startPoint x: 52, startPoint y: 0, endPoint x: 99, endPoint y: 71, distance: 85.2
click at [99, 71] on main "不分平台 台灣 搜尋 您可能感興趣： 國旗 雙十 台灣 國慶日 10/10 類型 性別 追蹤數 互動率 觀看率 合作費用預估 更多篩選 篩選條件 關於網紅 互…" at bounding box center [276, 112] width 439 height 608
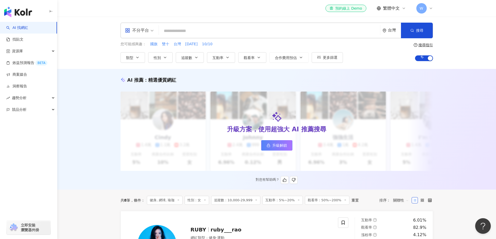
scroll to position [0, 0]
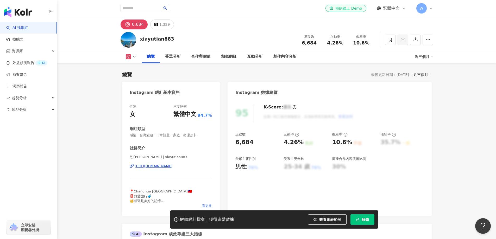
scroll to position [52, 0]
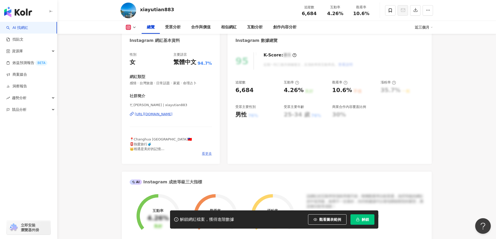
click at [208, 153] on span "看更多" at bounding box center [207, 153] width 10 height 5
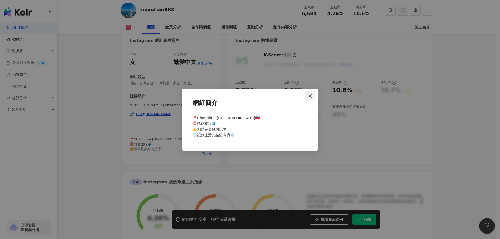
click at [310, 94] on icon "close" at bounding box center [310, 96] width 4 height 4
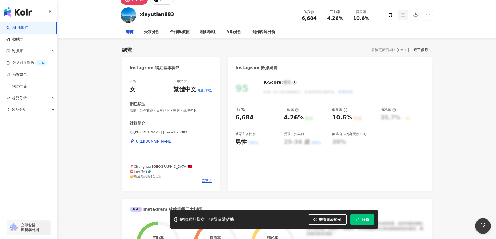
scroll to position [26, 0]
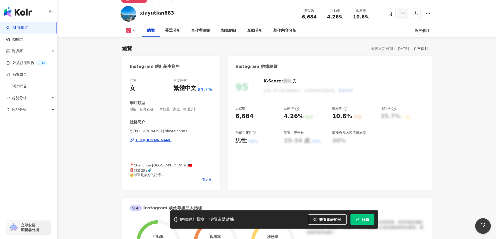
click at [163, 137] on div "🐑蕭蓉蓉🐑 | xiayutian883 https://www.instagram.com/xiayutian883/" at bounding box center [171, 144] width 83 height 30
click at [164, 139] on div "https://www.instagram.com/xiayutian883/" at bounding box center [154, 140] width 38 height 5
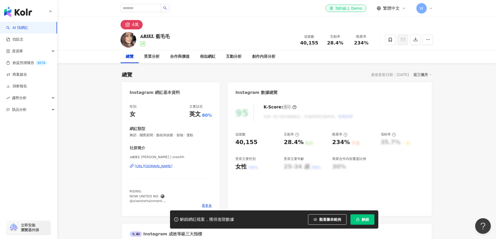
scroll to position [31, 0]
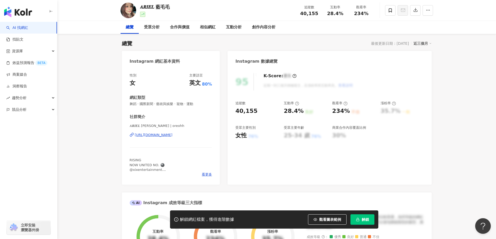
click at [164, 133] on div "https://www.instagram.com/oreohh/" at bounding box center [154, 135] width 38 height 5
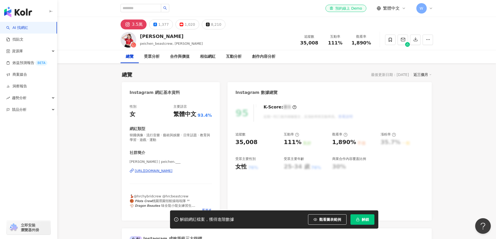
click at [162, 170] on div "https://www.instagram.com/peichen.___/" at bounding box center [154, 171] width 38 height 5
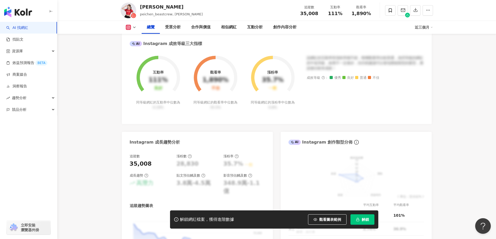
scroll to position [104, 0]
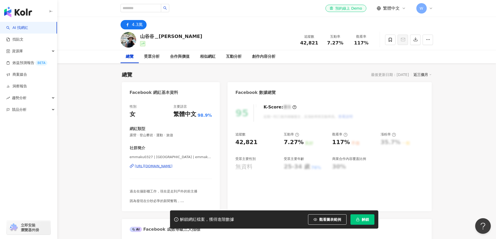
click at [183, 155] on div "emmaku0327 | 山谷谷＿谷庭 | emmaku0327 https://www.facebook.com/451131471738001" at bounding box center [171, 170] width 83 height 30
click at [173, 164] on div "https://www.facebook.com/451131471738001" at bounding box center [154, 166] width 38 height 5
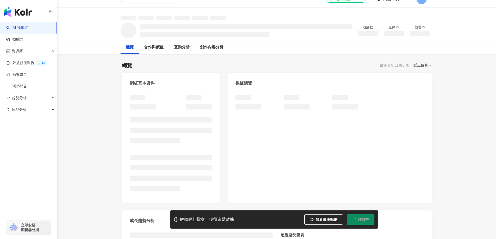
scroll to position [26, 0]
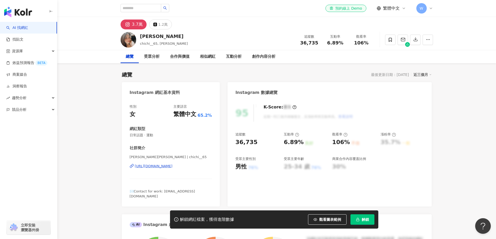
scroll to position [156, 0]
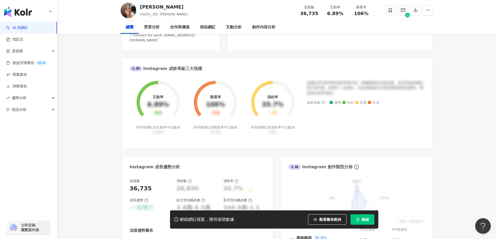
click at [159, 115] on div "Instagram 網紅基本資料 性別 女 主要語言 繁體中文 65.2% 網紅類型 日常話題 · 運動 社群簡介 [PERSON_NAME][PERSON_…" at bounding box center [277, 123] width 310 height 395
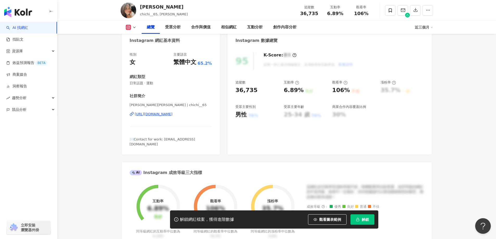
click at [159, 113] on div "[URL][DOMAIN_NAME]" at bounding box center [154, 114] width 38 height 5
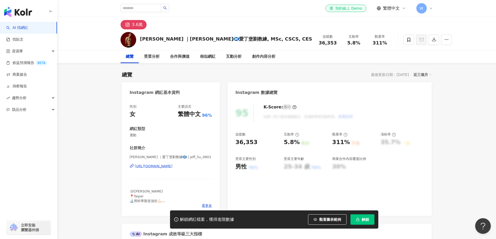
click at [173, 167] on div "https://www.instagram.com/jeff_liu_0801/" at bounding box center [154, 166] width 38 height 5
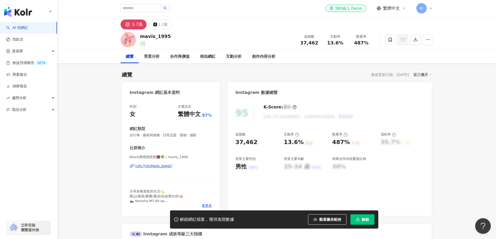
click at [156, 167] on div "https://www.instagram.com/mavis_1995/" at bounding box center [154, 166] width 38 height 5
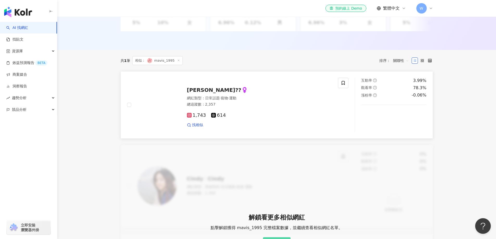
scroll to position [156, 0]
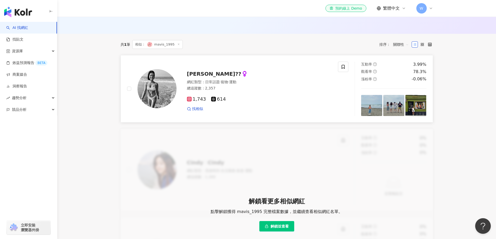
click at [207, 77] on span "[PERSON_NAME]??‍♀️" at bounding box center [217, 74] width 61 height 6
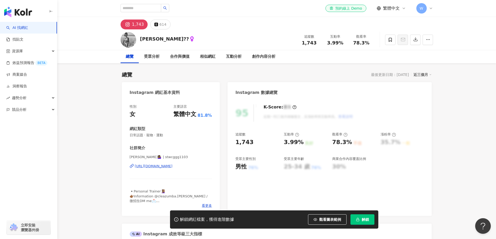
click at [173, 168] on div "[URL][DOMAIN_NAME]" at bounding box center [154, 166] width 38 height 5
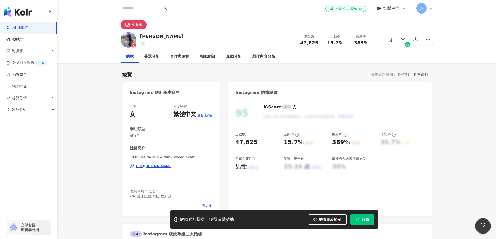
click at [157, 166] on div "[URL][DOMAIN_NAME]" at bounding box center [154, 166] width 38 height 5
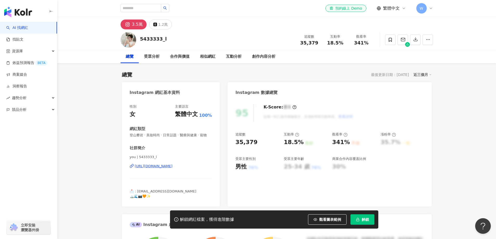
click at [153, 169] on div "[URL][DOMAIN_NAME]" at bounding box center [154, 166] width 38 height 5
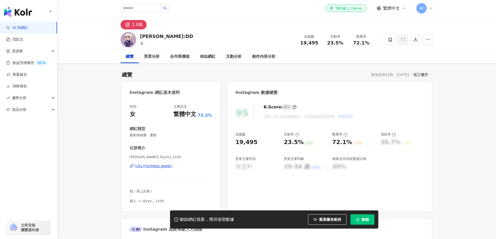
click at [166, 165] on div "[URL][DOMAIN_NAME]" at bounding box center [154, 166] width 38 height 5
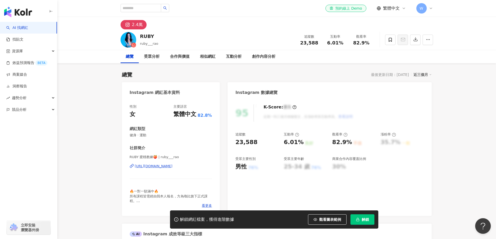
click at [172, 167] on div "https://www.instagram.com/ruby___rao/" at bounding box center [154, 166] width 38 height 5
click at [173, 167] on div "https://www.instagram.com/sharon_lee0218/" at bounding box center [154, 166] width 38 height 5
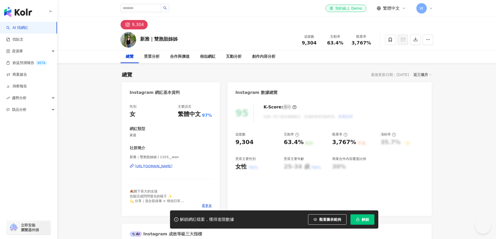
click at [154, 166] on div "[URL][DOMAIN_NAME]" at bounding box center [154, 166] width 38 height 5
